Goal: Task Accomplishment & Management: Manage account settings

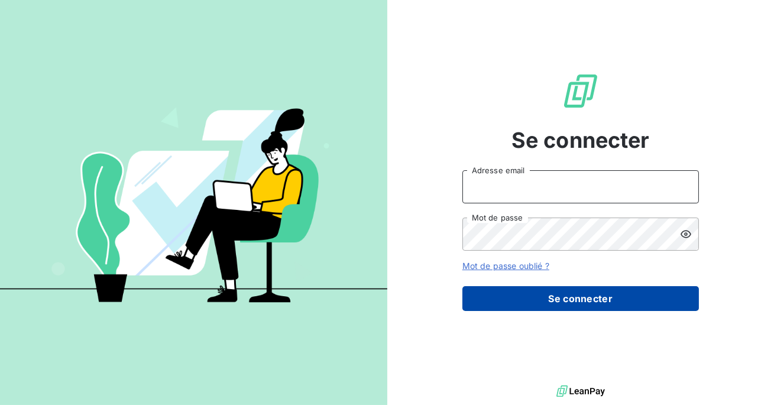
type input "admin@talenzalteisauditiledefrance"
click at [568, 299] on button "Se connecter" at bounding box center [580, 298] width 237 height 25
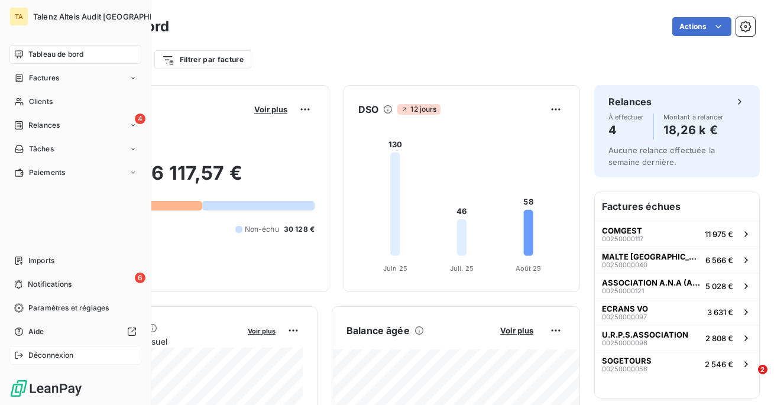
click at [50, 357] on span "Déconnexion" at bounding box center [51, 355] width 46 height 11
